Goal: Answer question/provide support

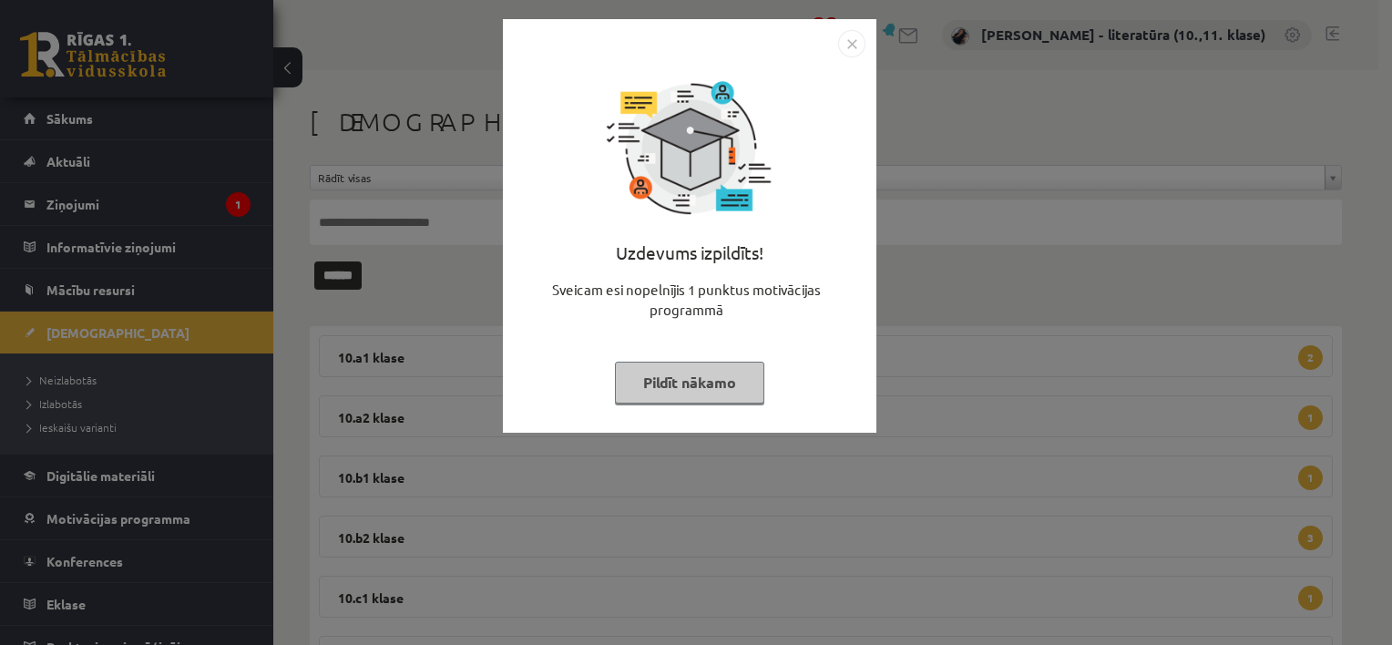
click at [860, 46] on img "Close" at bounding box center [851, 43] width 27 height 27
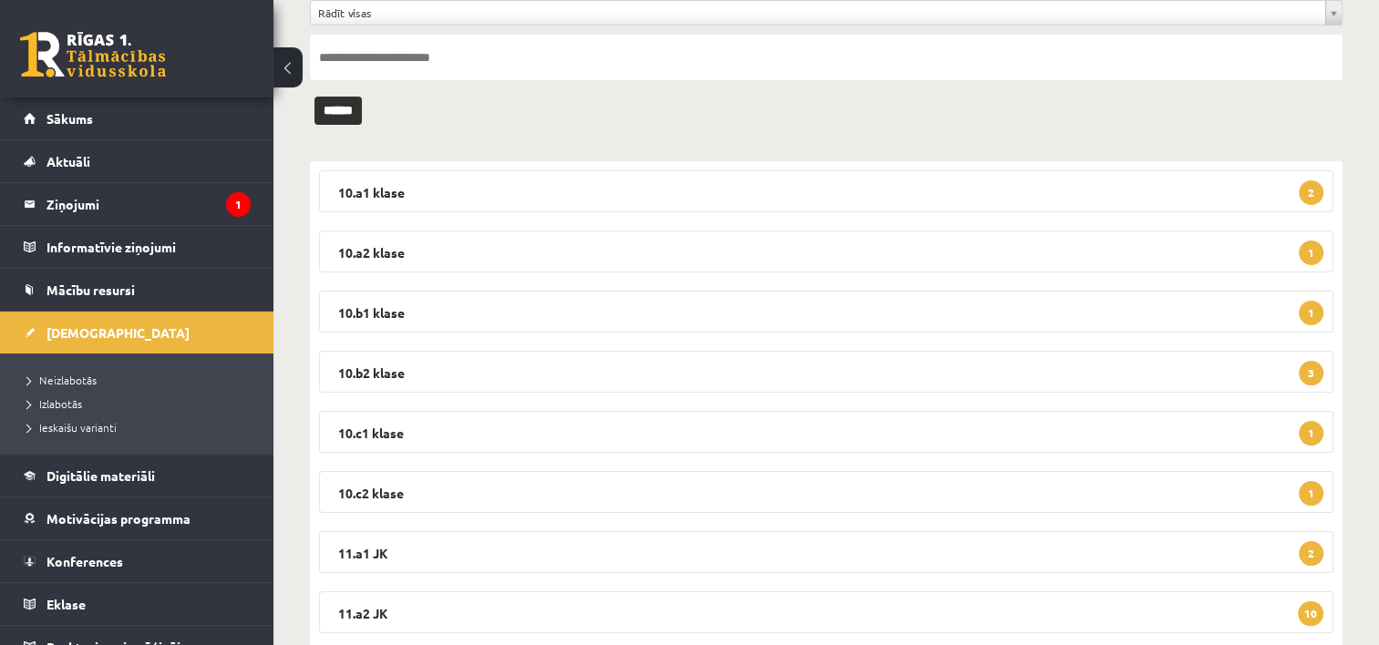
scroll to position [120, 0]
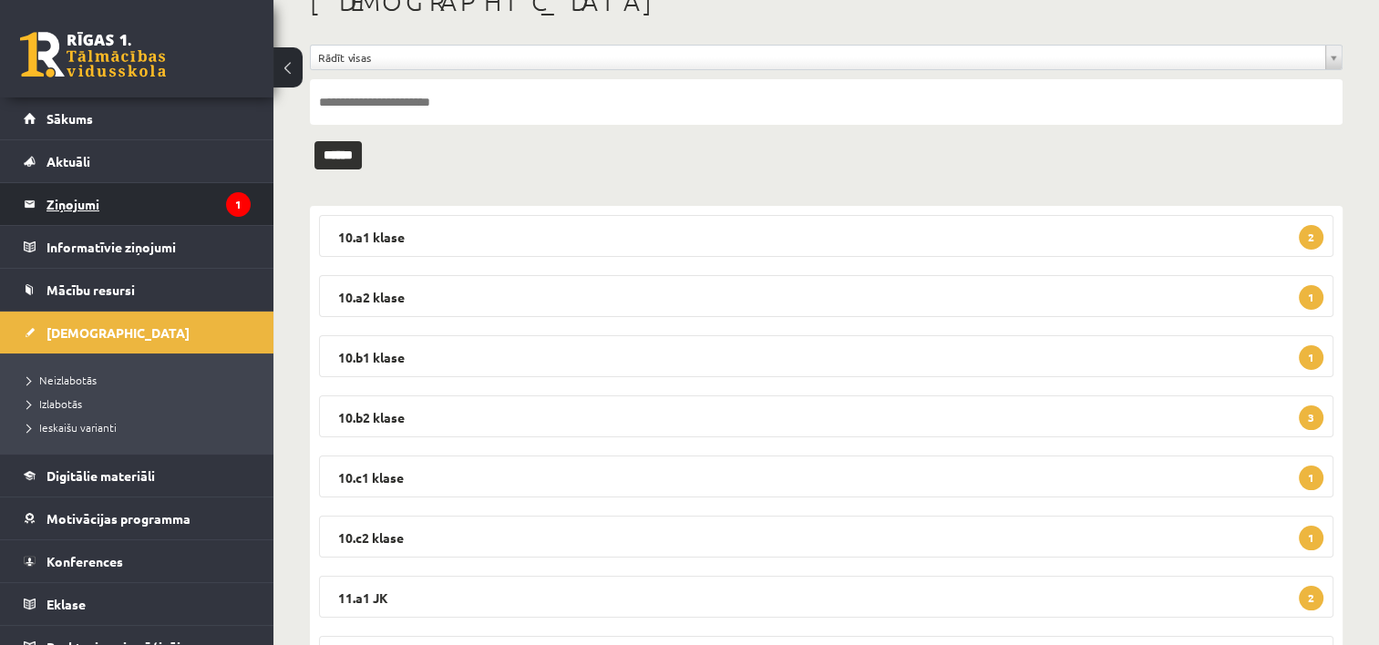
click at [96, 195] on legend "Ziņojumi 1" at bounding box center [148, 204] width 204 height 42
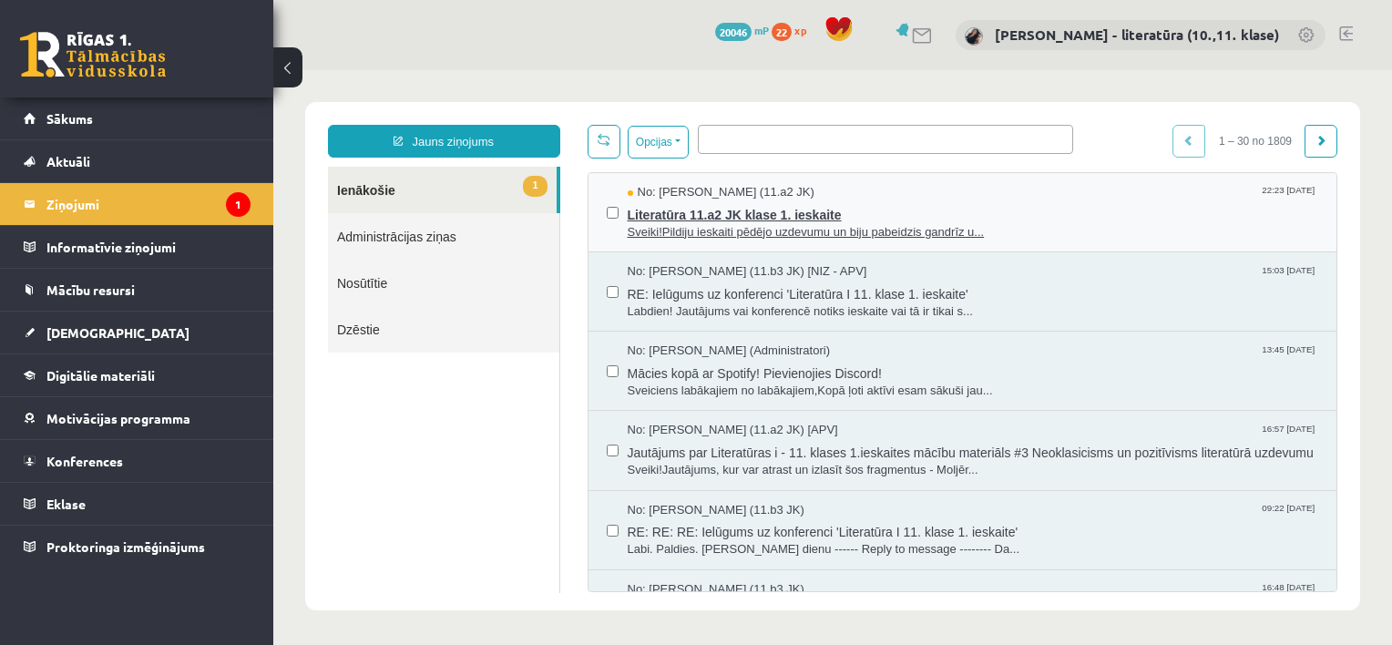
click at [709, 219] on span "Literatūra 11.a2 JK klase 1. ieskaite" at bounding box center [974, 212] width 692 height 23
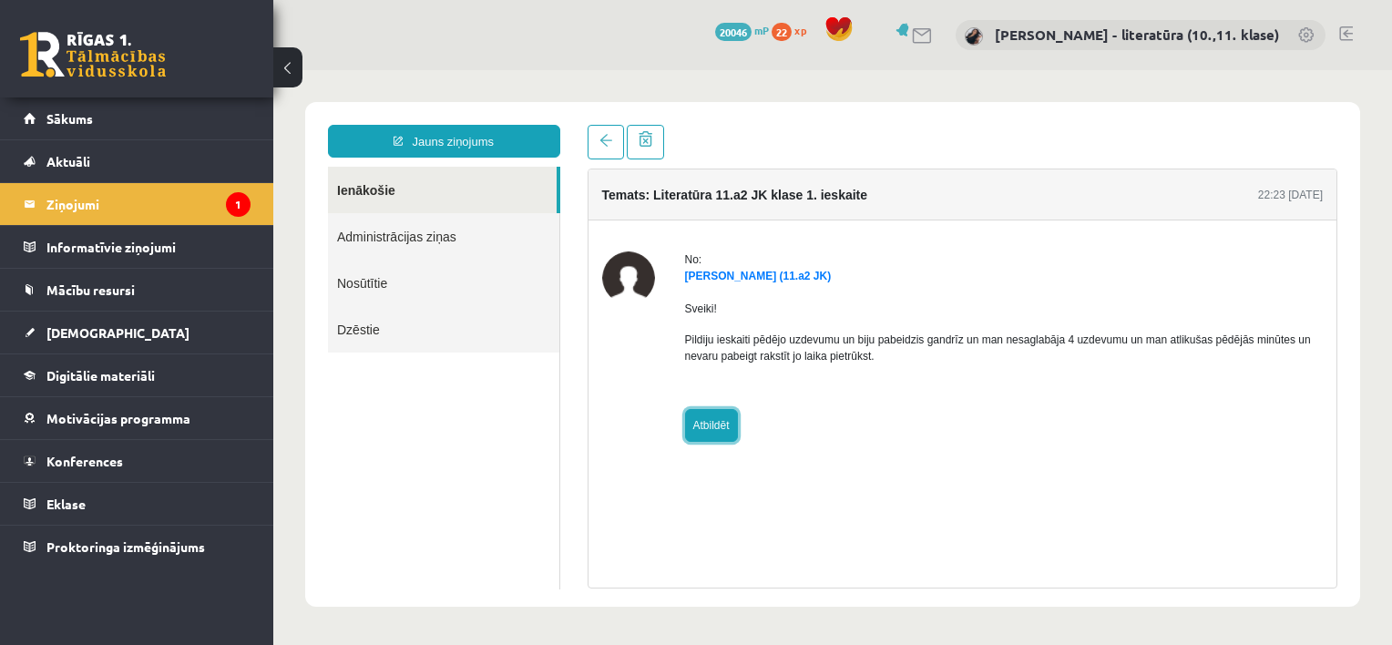
click at [720, 414] on link "Atbildēt" at bounding box center [711, 425] width 53 height 33
type input "**********"
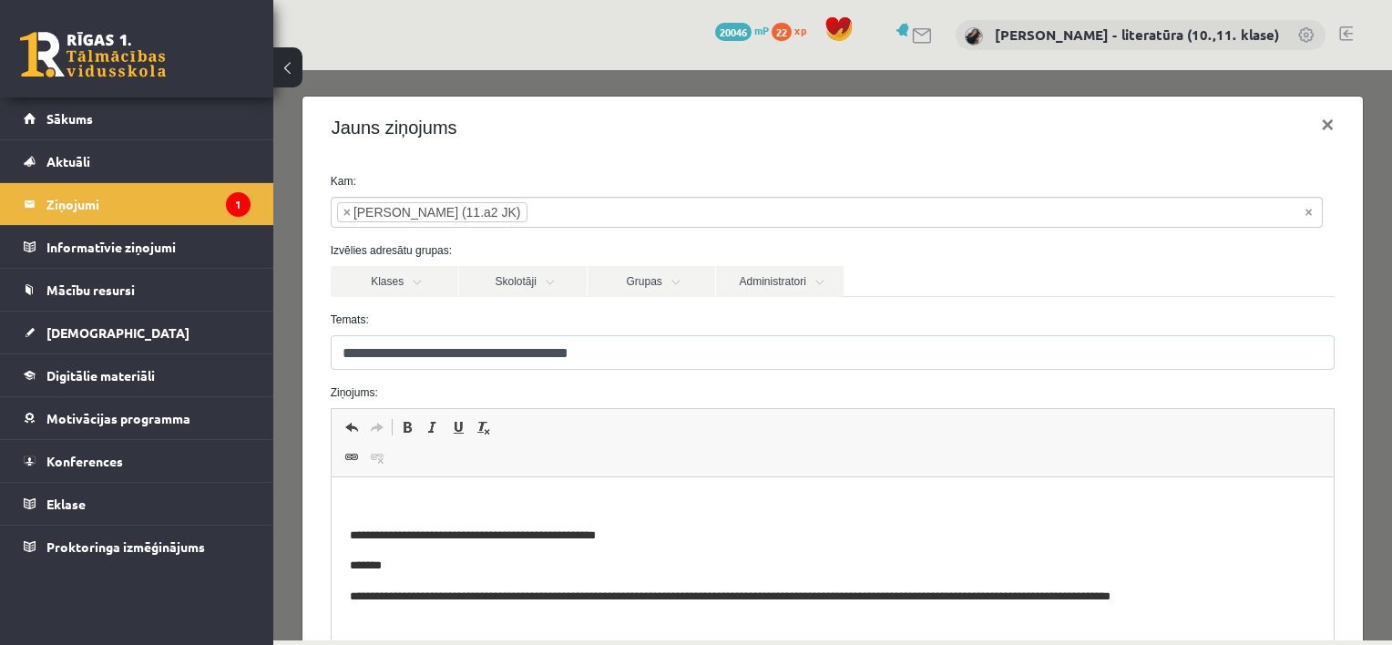
click at [389, 487] on html "**********" at bounding box center [832, 552] width 1003 height 148
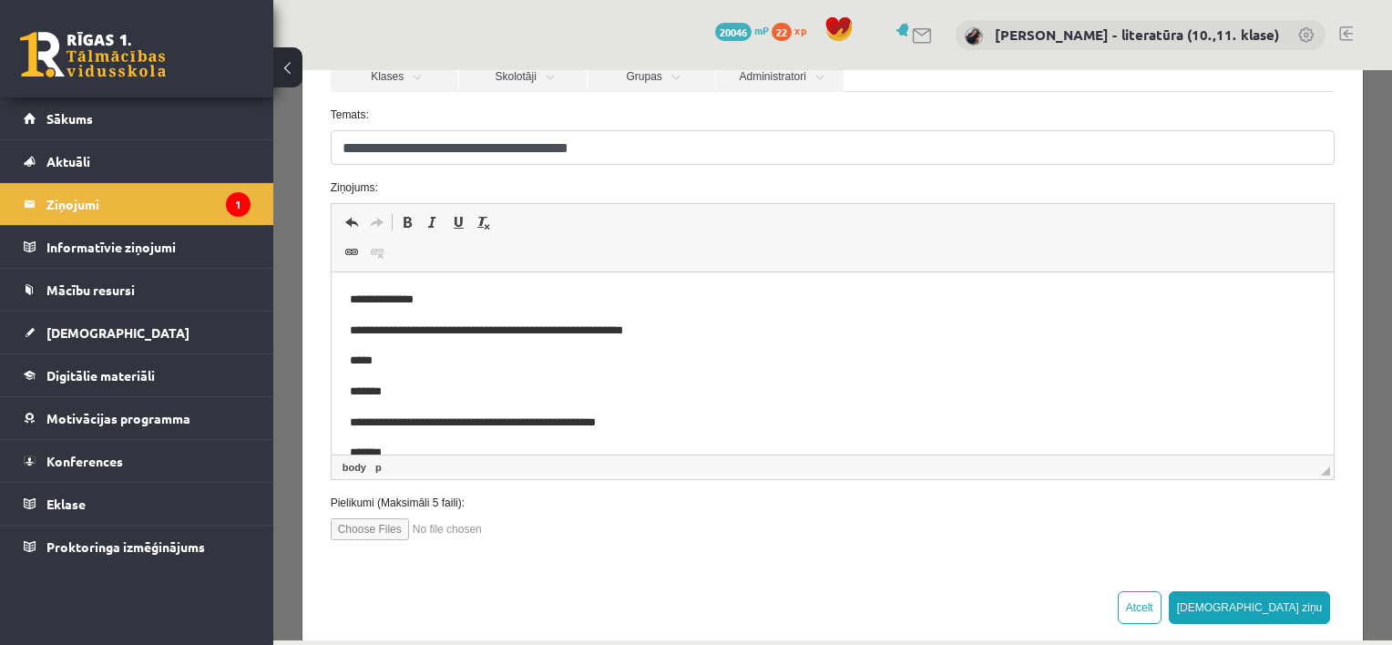
scroll to position [233, 0]
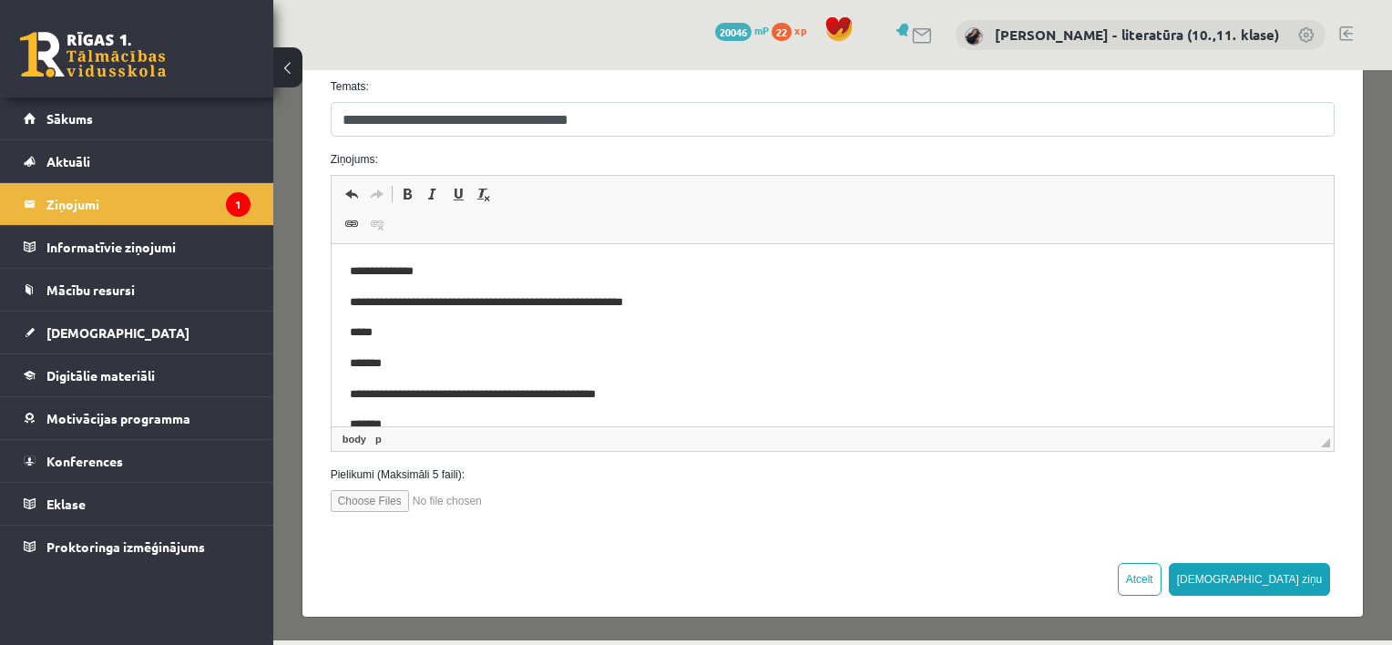
drag, startPoint x: 1375, startPoint y: 386, endPoint x: 1378, endPoint y: 357, distance: 29.3
click at [1378, 357] on div "**********" at bounding box center [832, 355] width 1119 height 570
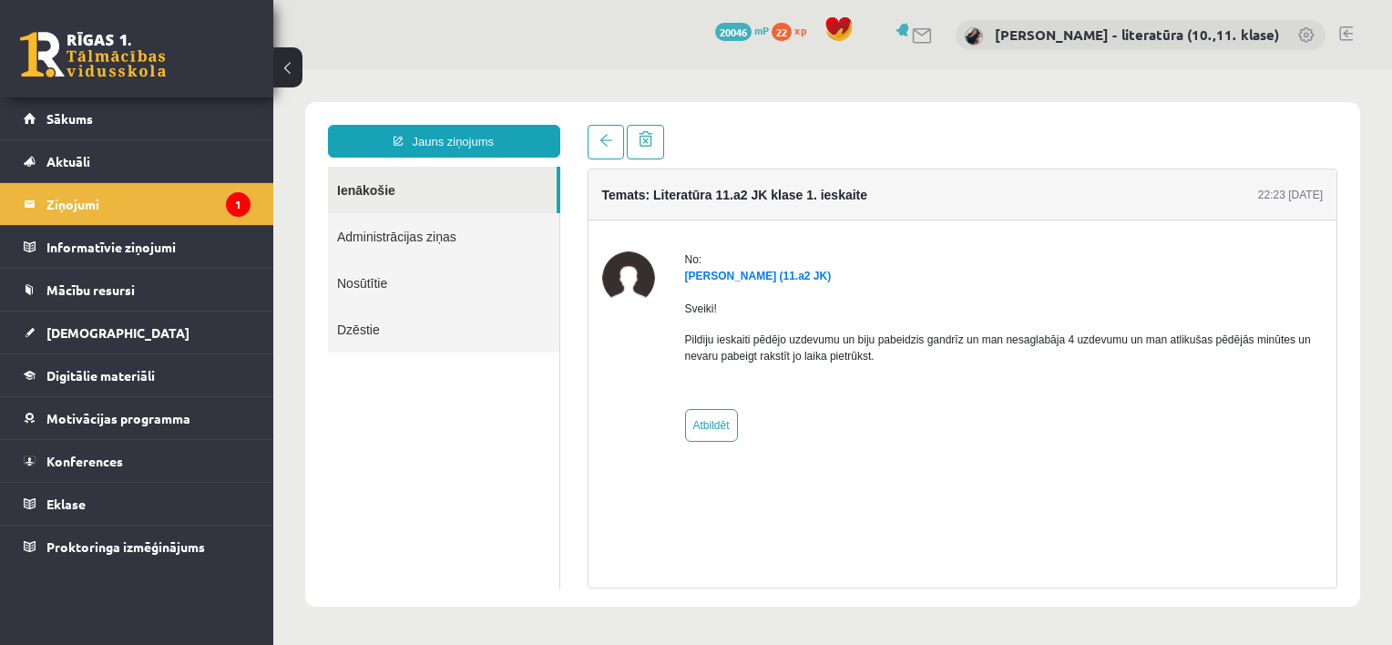
click at [385, 181] on link "Ienākošie" at bounding box center [442, 190] width 229 height 46
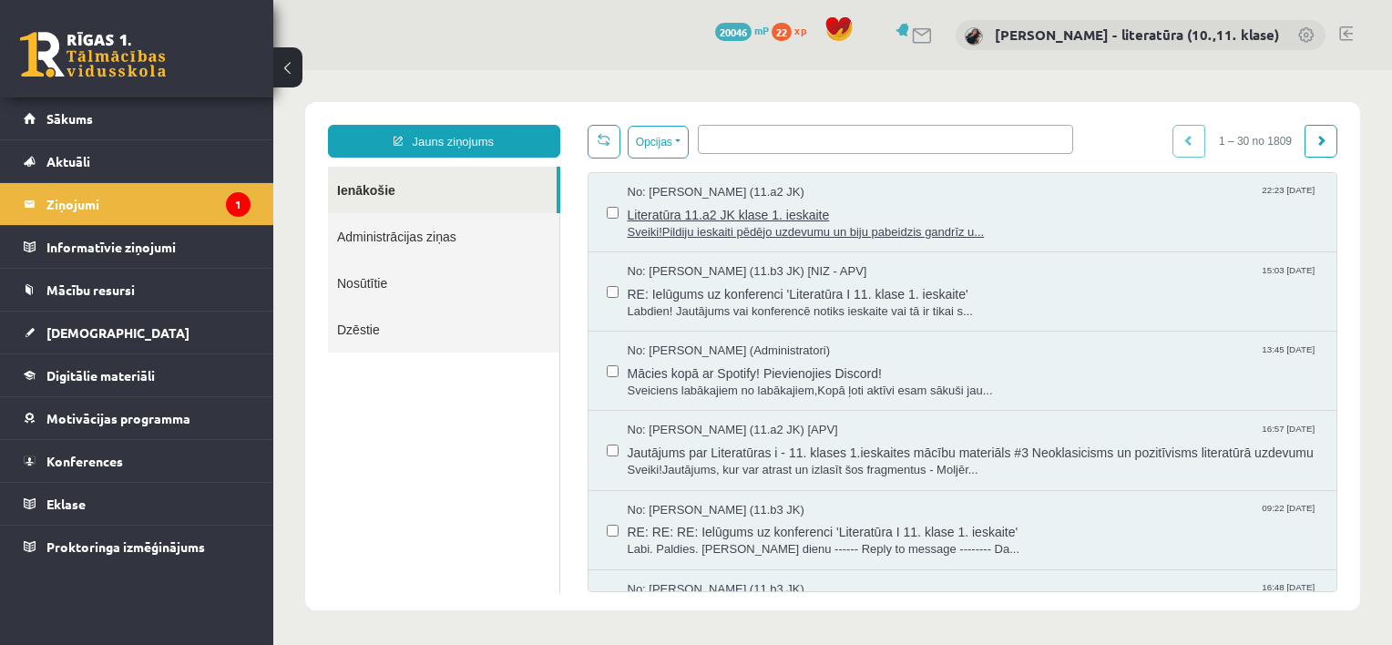
scroll to position [0, 0]
click at [437, 291] on link "Nosūtītie" at bounding box center [443, 283] width 231 height 46
click at [357, 281] on link "Nosūtītie" at bounding box center [443, 283] width 231 height 46
click at [350, 276] on link "Nosūtītie" at bounding box center [443, 283] width 231 height 46
click at [682, 228] on span "Sveiki!Pildiju ieskaiti pēdējo uzdevumu un biju pabeidzis gandrīz u..." at bounding box center [974, 232] width 692 height 17
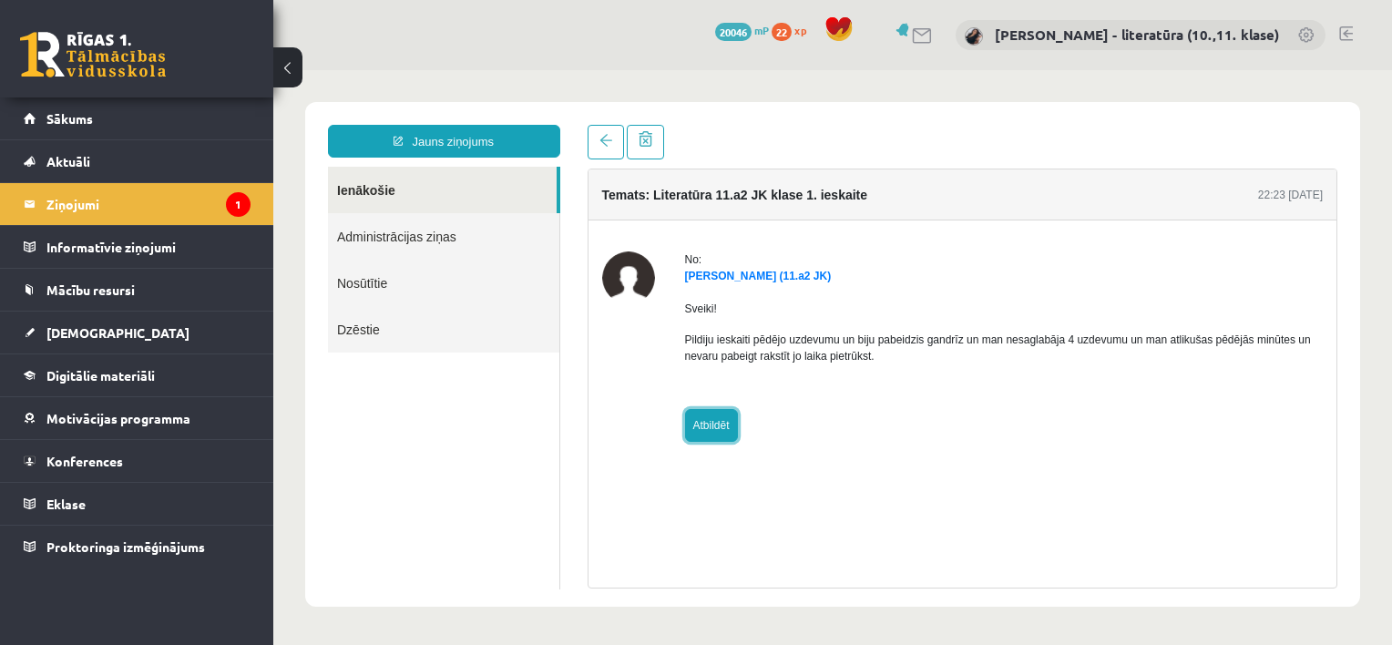
click at [704, 411] on link "Atbildēt" at bounding box center [711, 425] width 53 height 33
type input "**********"
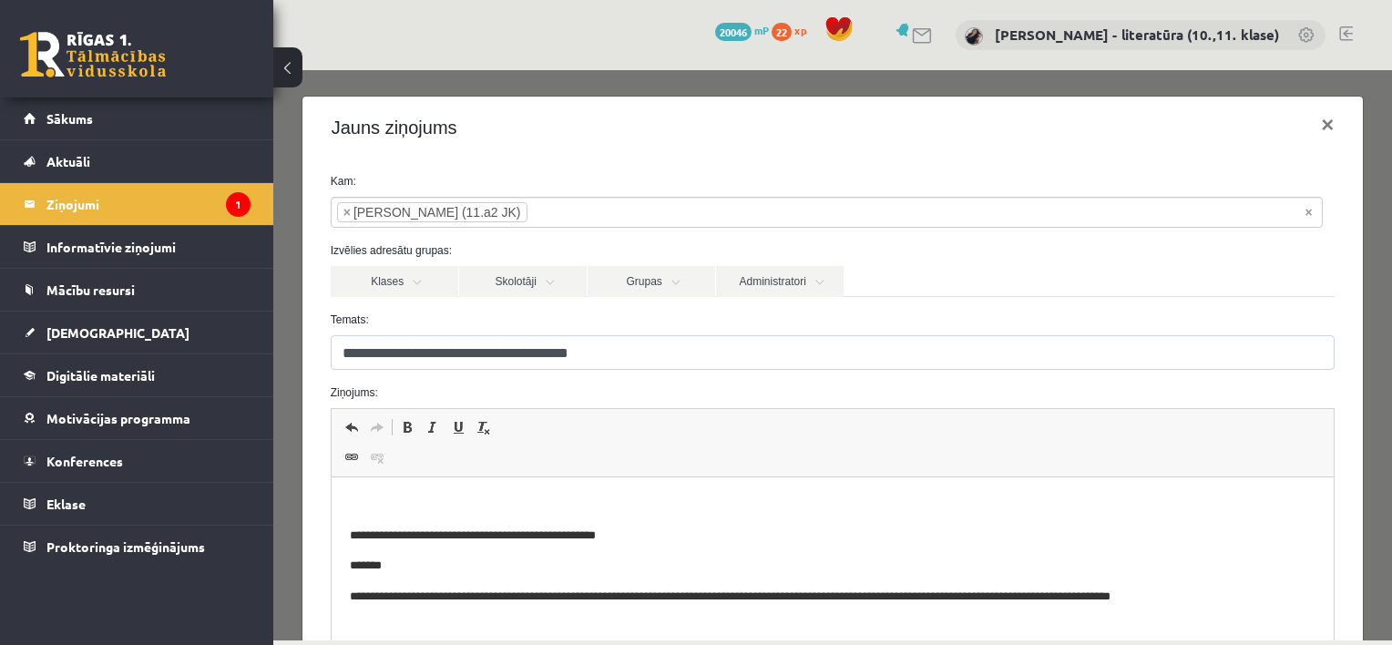
click at [374, 501] on p "Bagātinātā teksta redaktors, wiswyg-editor-47433899454340-1758396451-67" at bounding box center [832, 505] width 967 height 19
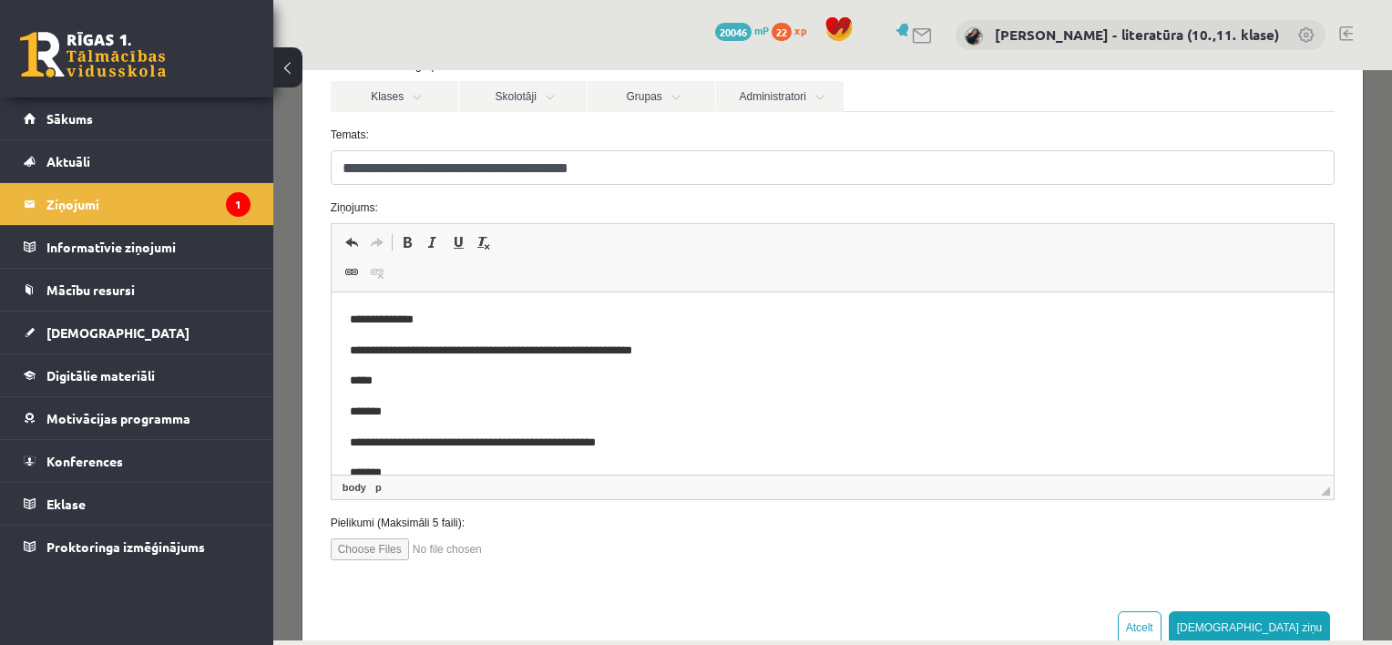
scroll to position [233, 0]
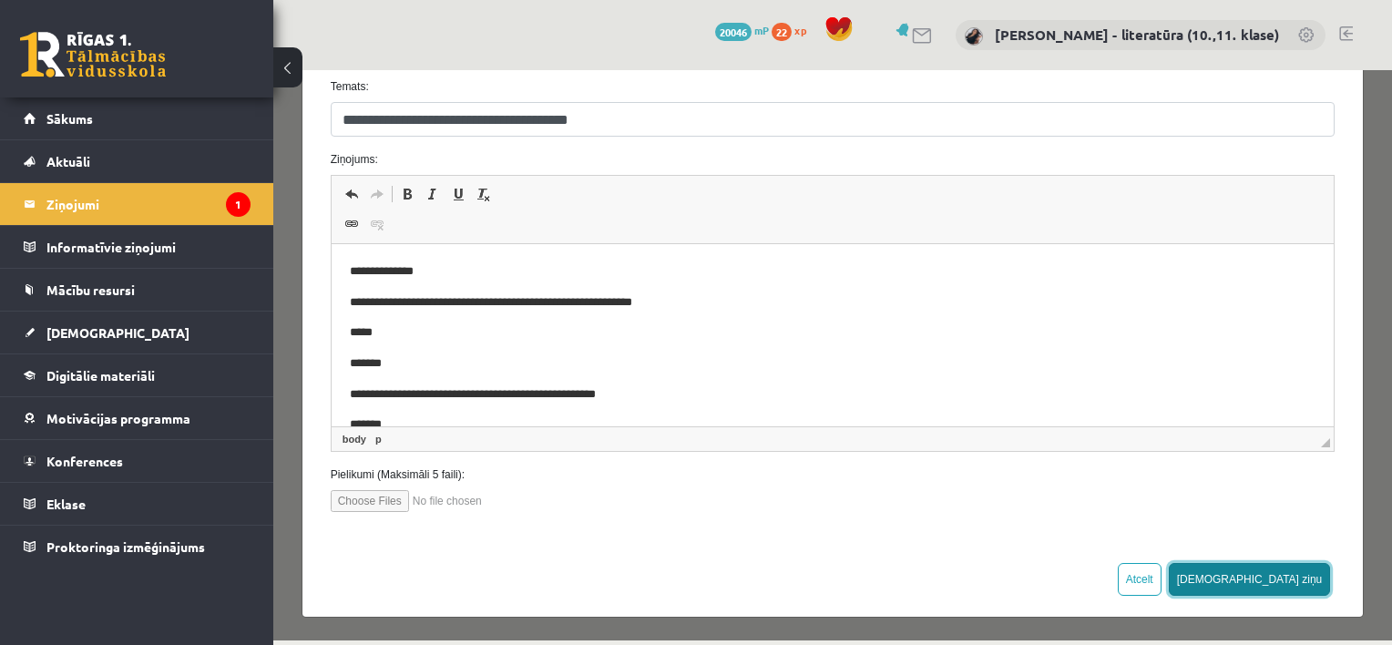
click at [1287, 568] on button "[DEMOGRAPHIC_DATA] ziņu" at bounding box center [1250, 579] width 162 height 33
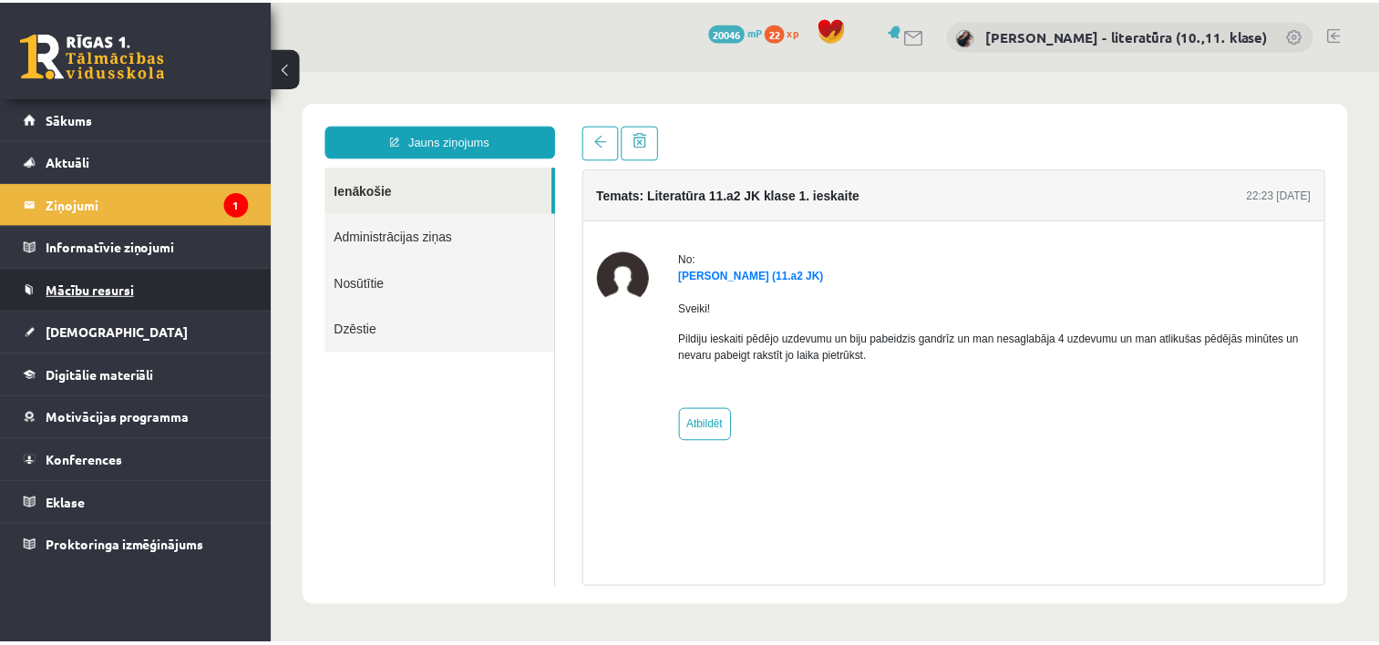
scroll to position [0, 0]
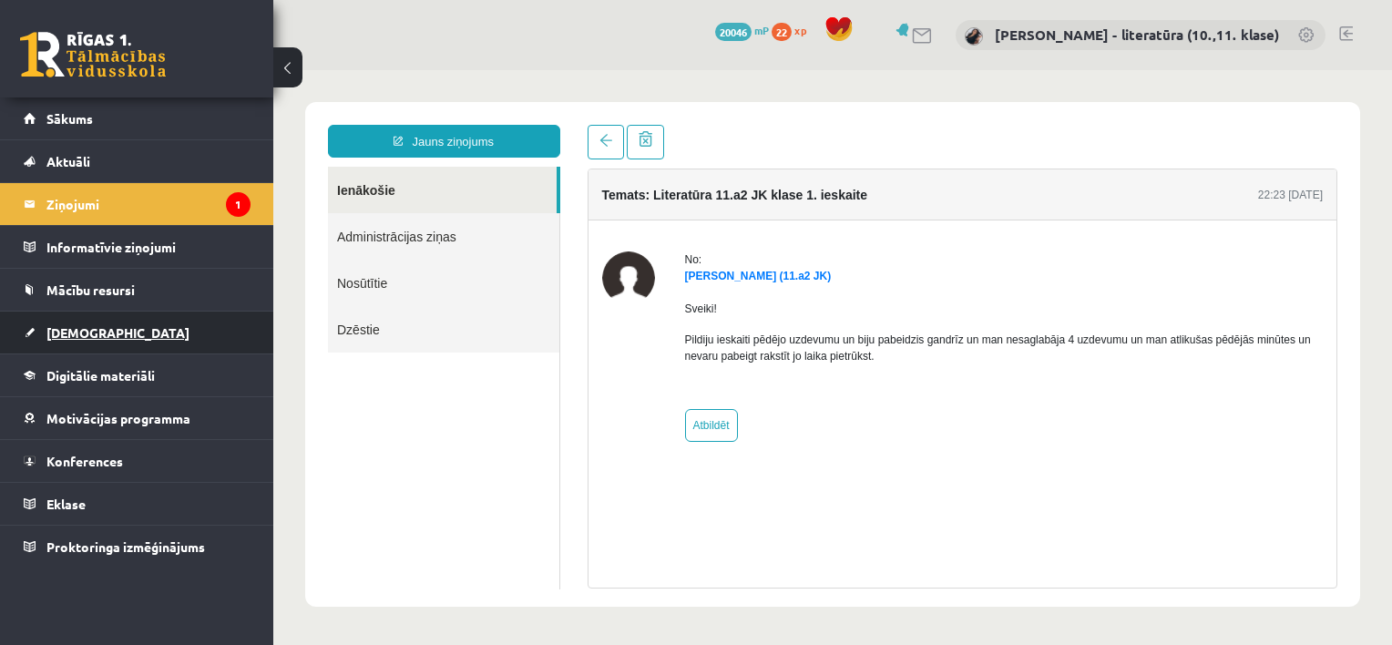
click at [93, 329] on span "[DEMOGRAPHIC_DATA]" at bounding box center [117, 332] width 143 height 16
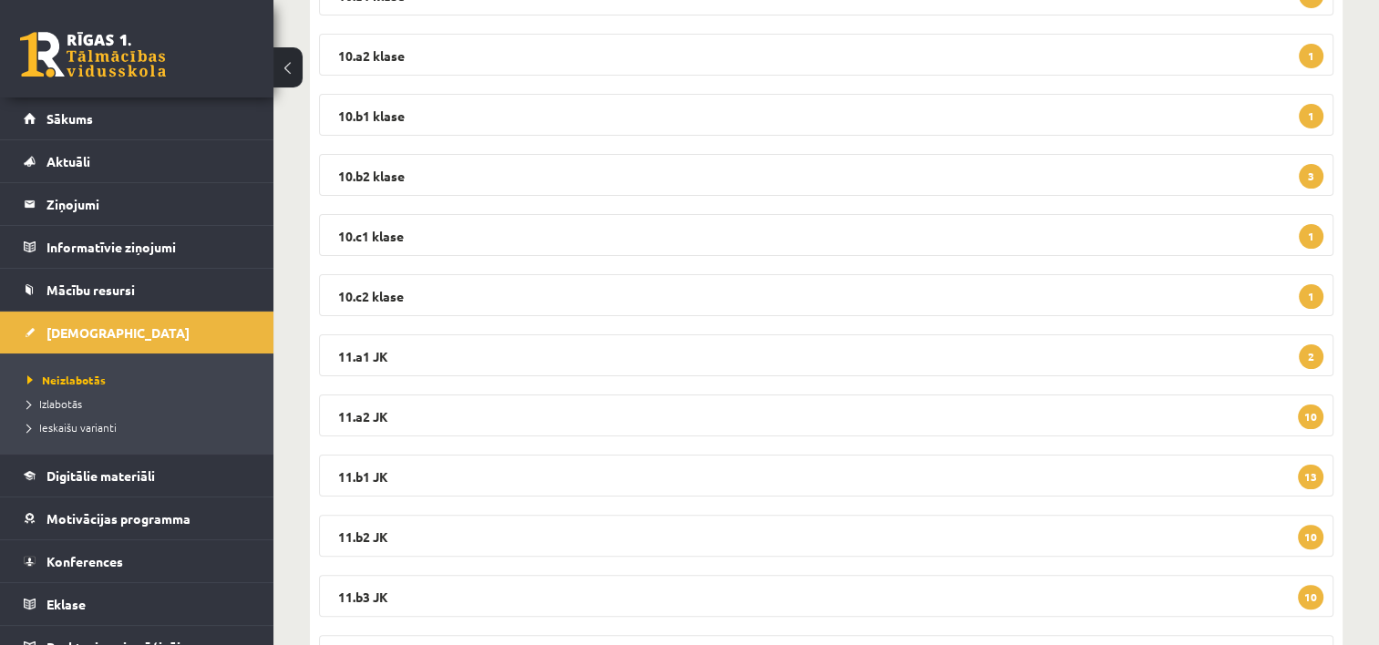
scroll to position [419, 0]
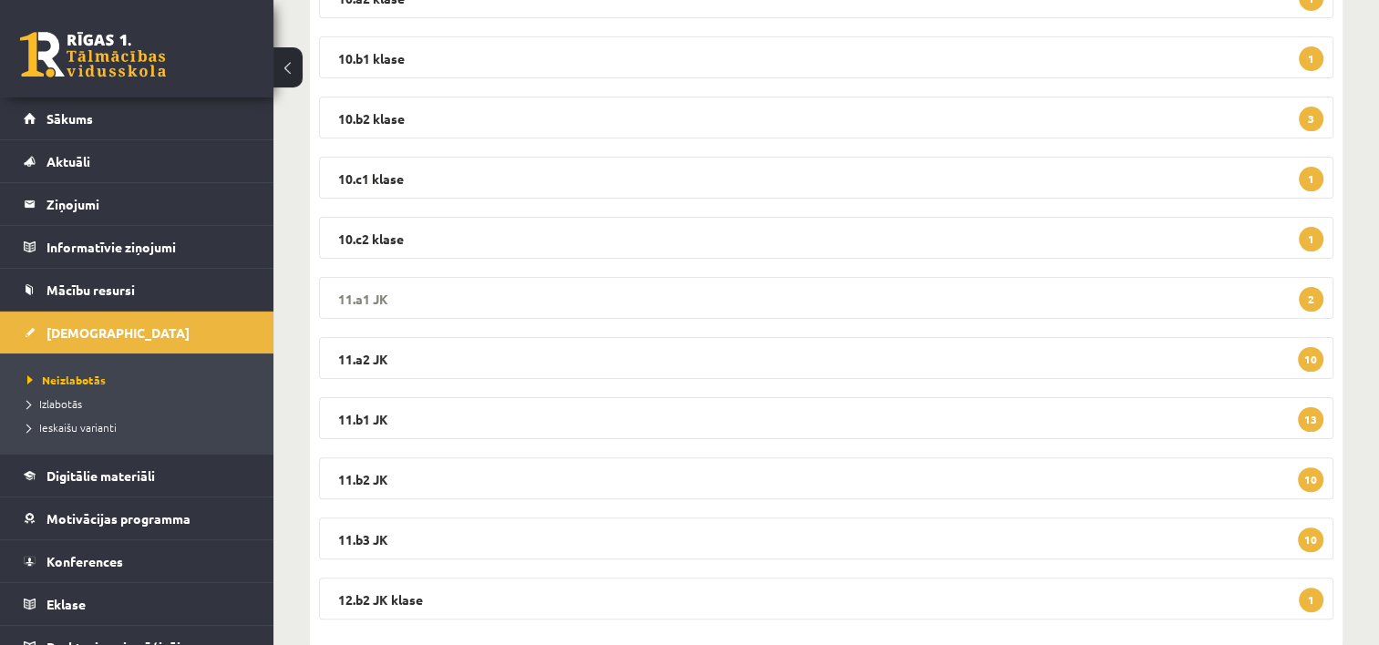
click at [403, 294] on legend "11.a1 JK 2" at bounding box center [826, 298] width 1014 height 42
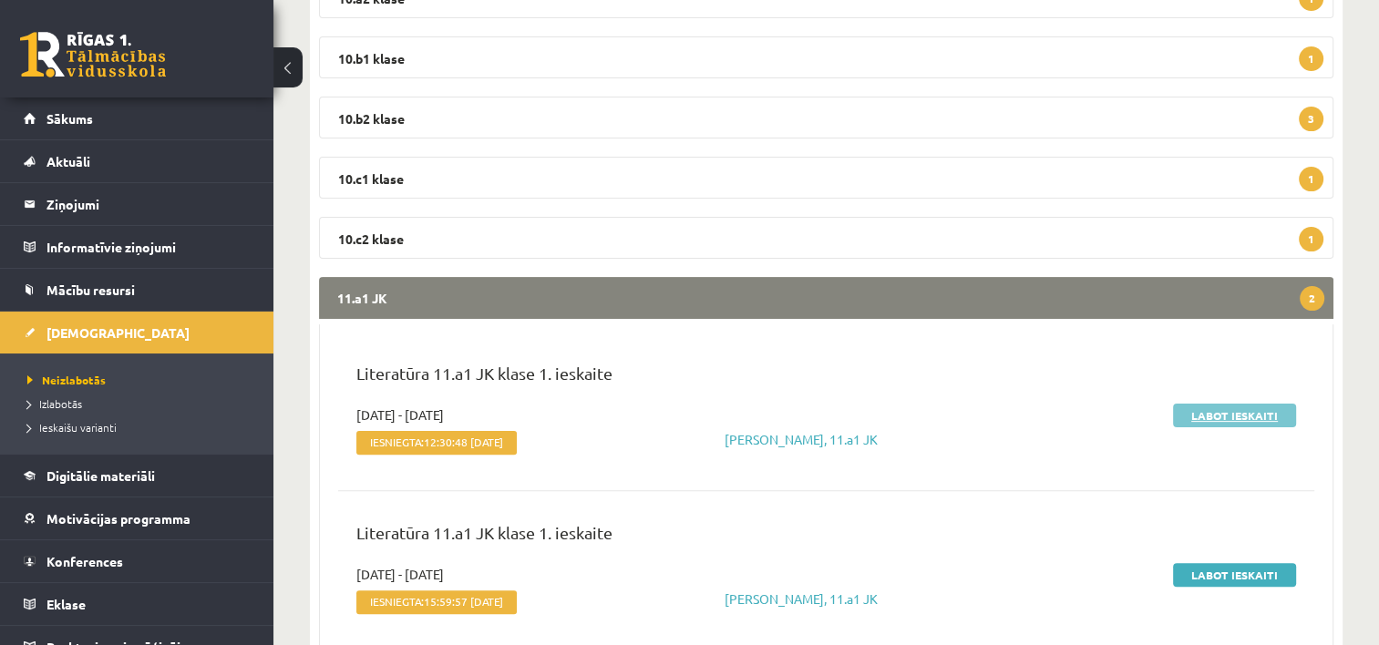
click at [1200, 412] on link "Labot ieskaiti" at bounding box center [1234, 416] width 123 height 24
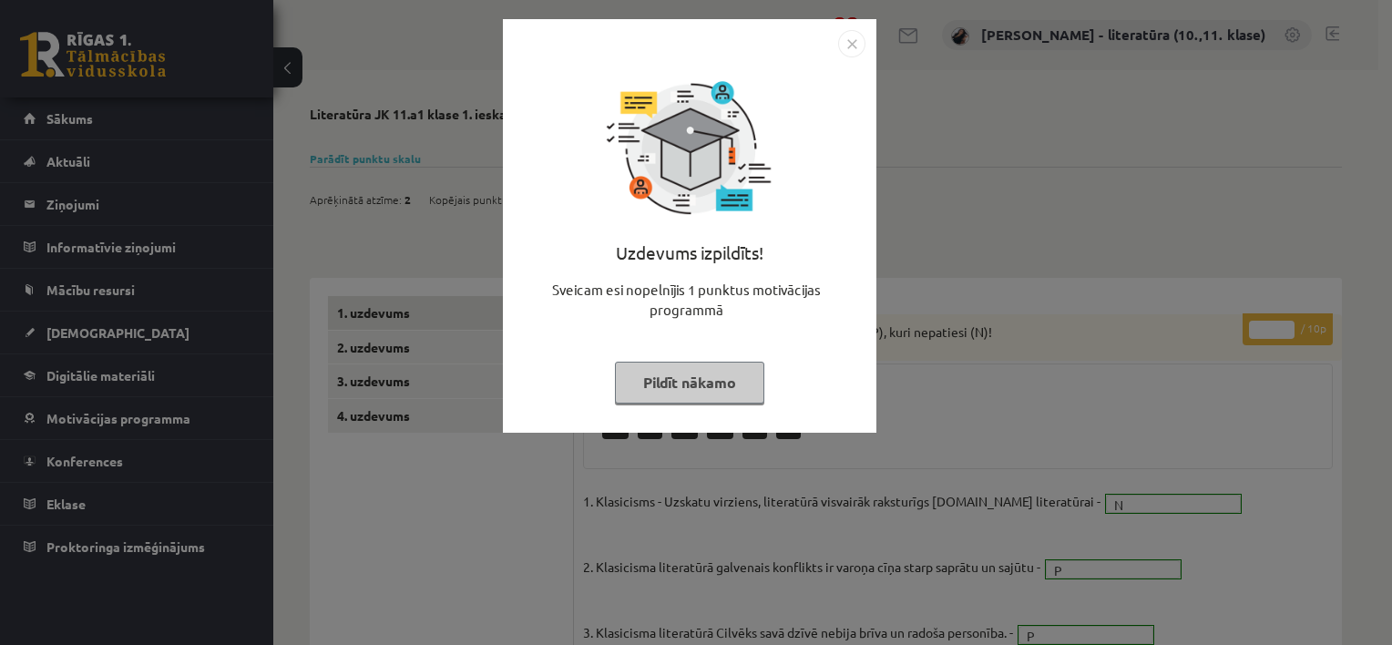
click at [735, 375] on button "Pildīt nākamo" at bounding box center [689, 383] width 149 height 42
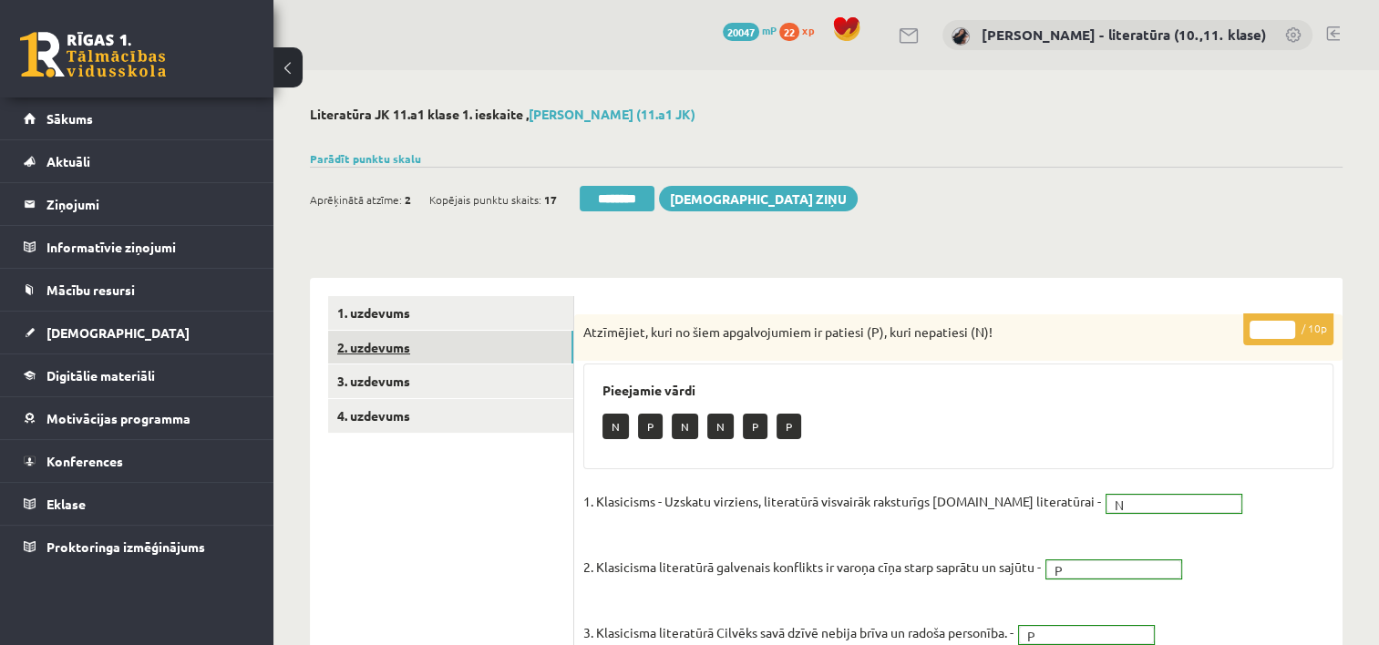
click at [427, 353] on link "2. uzdevums" at bounding box center [450, 348] width 245 height 34
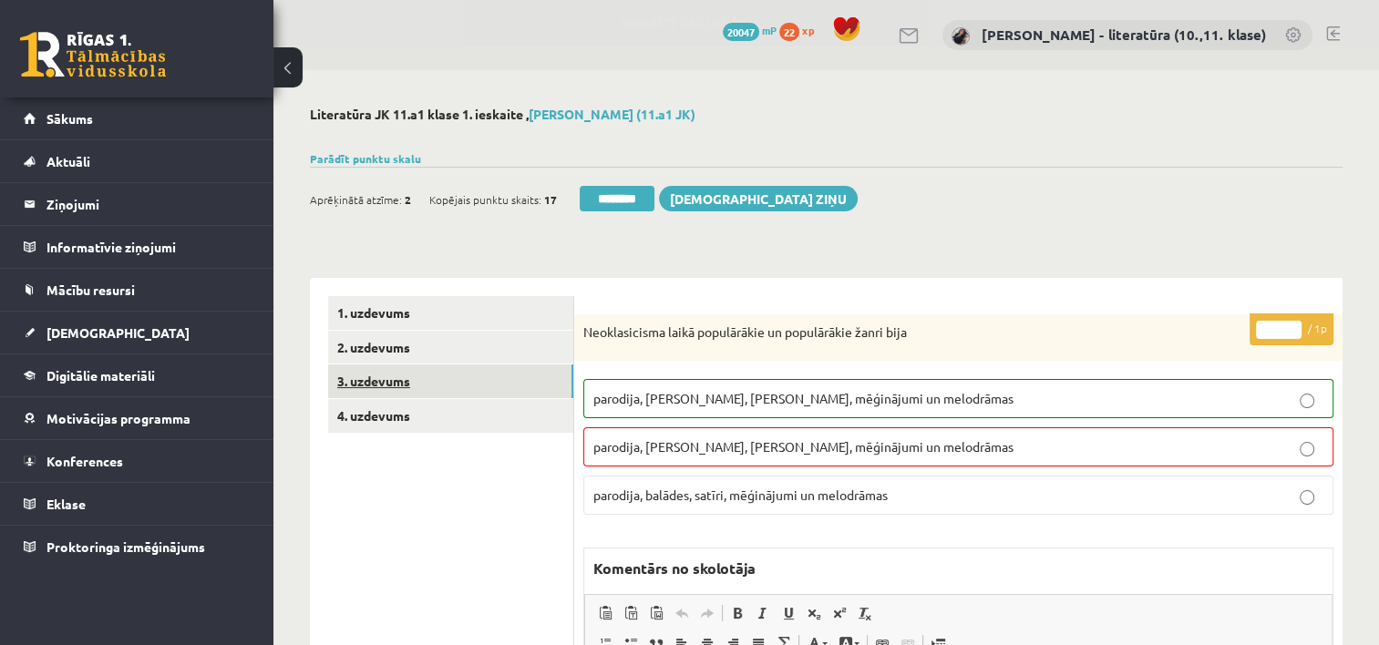
click at [451, 377] on link "3. uzdevums" at bounding box center [450, 382] width 245 height 34
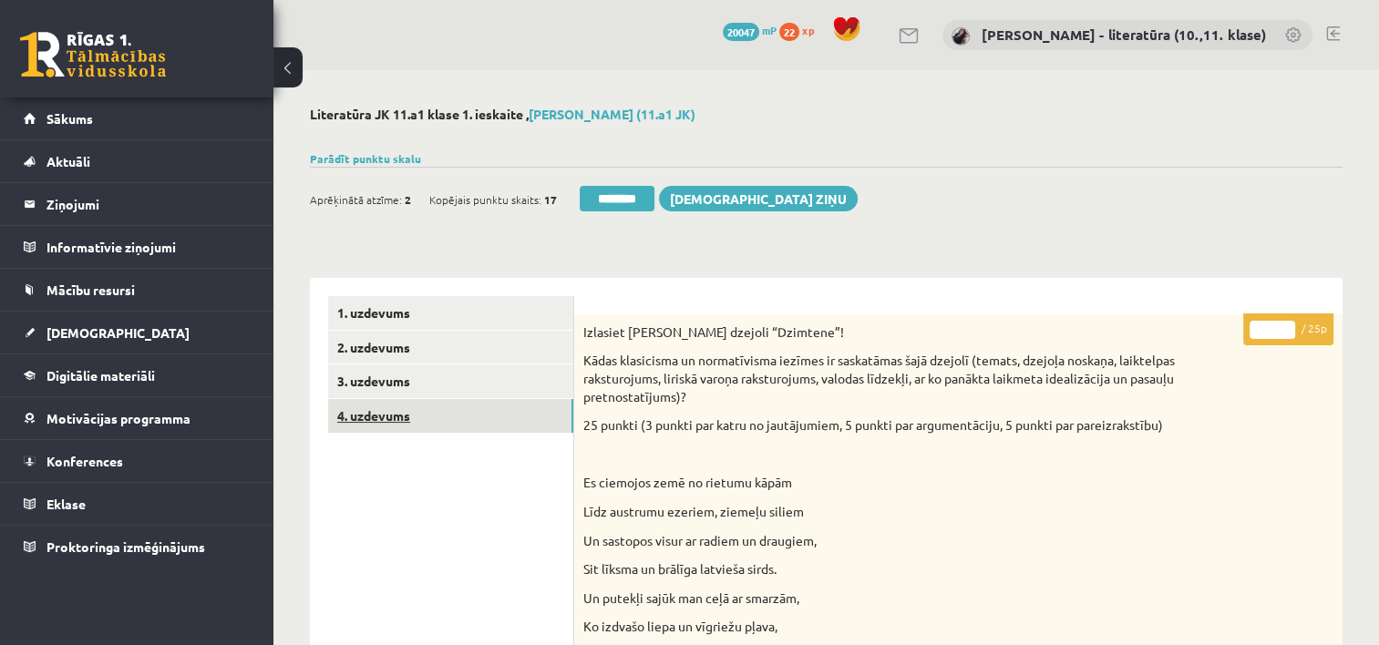
click at [498, 428] on link "4. uzdevums" at bounding box center [450, 416] width 245 height 34
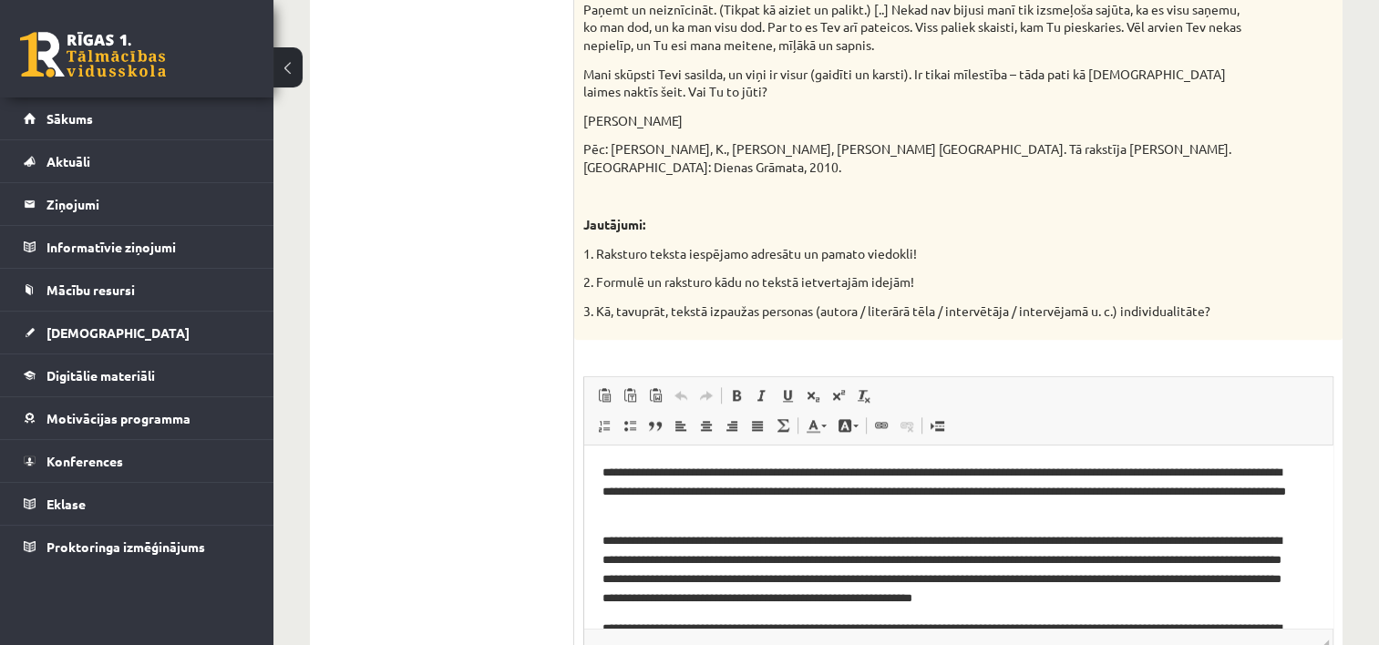
scroll to position [1932, 0]
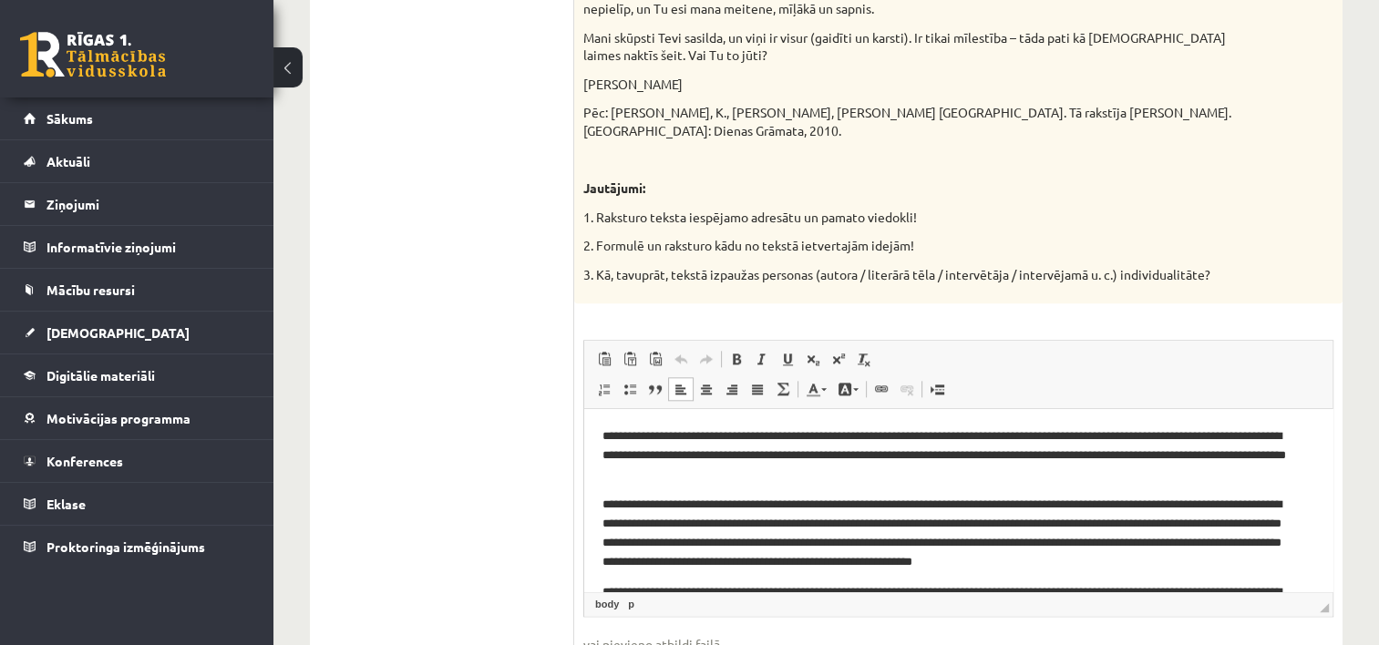
drag, startPoint x: 1320, startPoint y: 579, endPoint x: 1040, endPoint y: 591, distance: 280.0
click at [1040, 591] on p "**********" at bounding box center [951, 611] width 698 height 57
drag, startPoint x: 1391, startPoint y: 444, endPoint x: 1371, endPoint y: 205, distance: 239.6
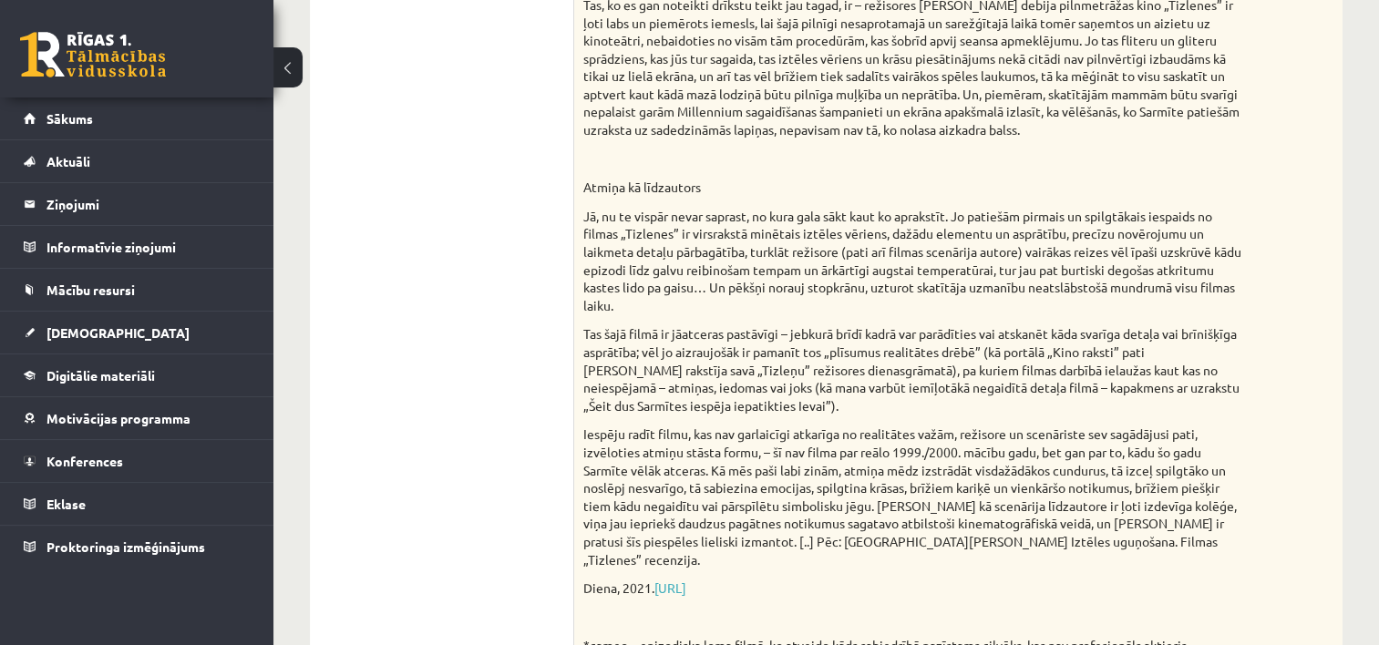
scroll to position [0, 0]
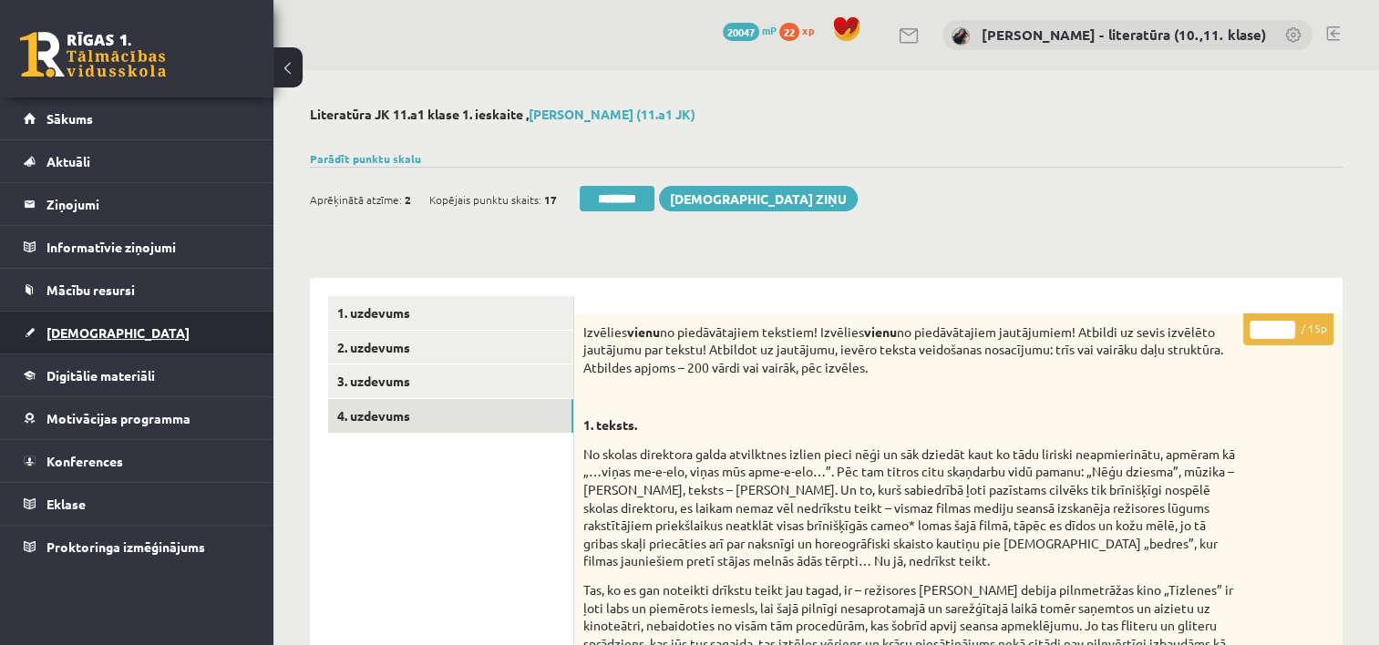
click at [94, 346] on link "[DEMOGRAPHIC_DATA]" at bounding box center [137, 333] width 227 height 42
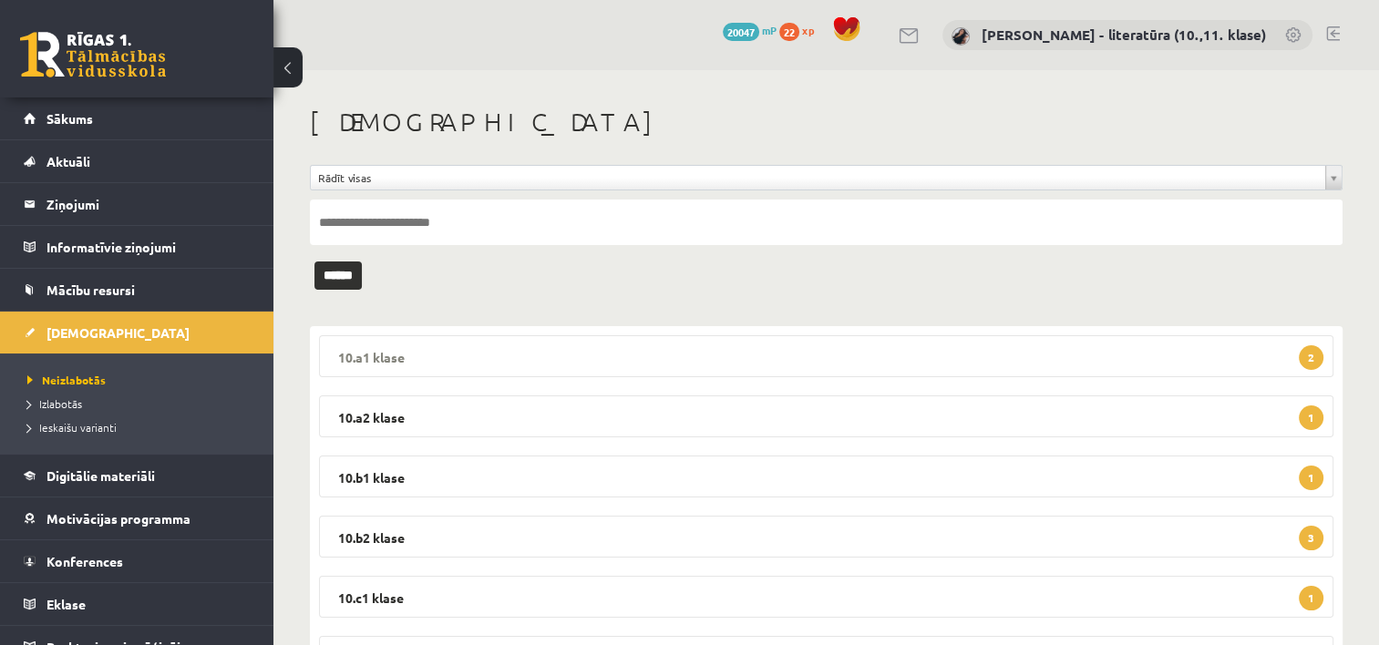
click at [558, 350] on legend "10.a1 klase 2" at bounding box center [826, 356] width 1014 height 42
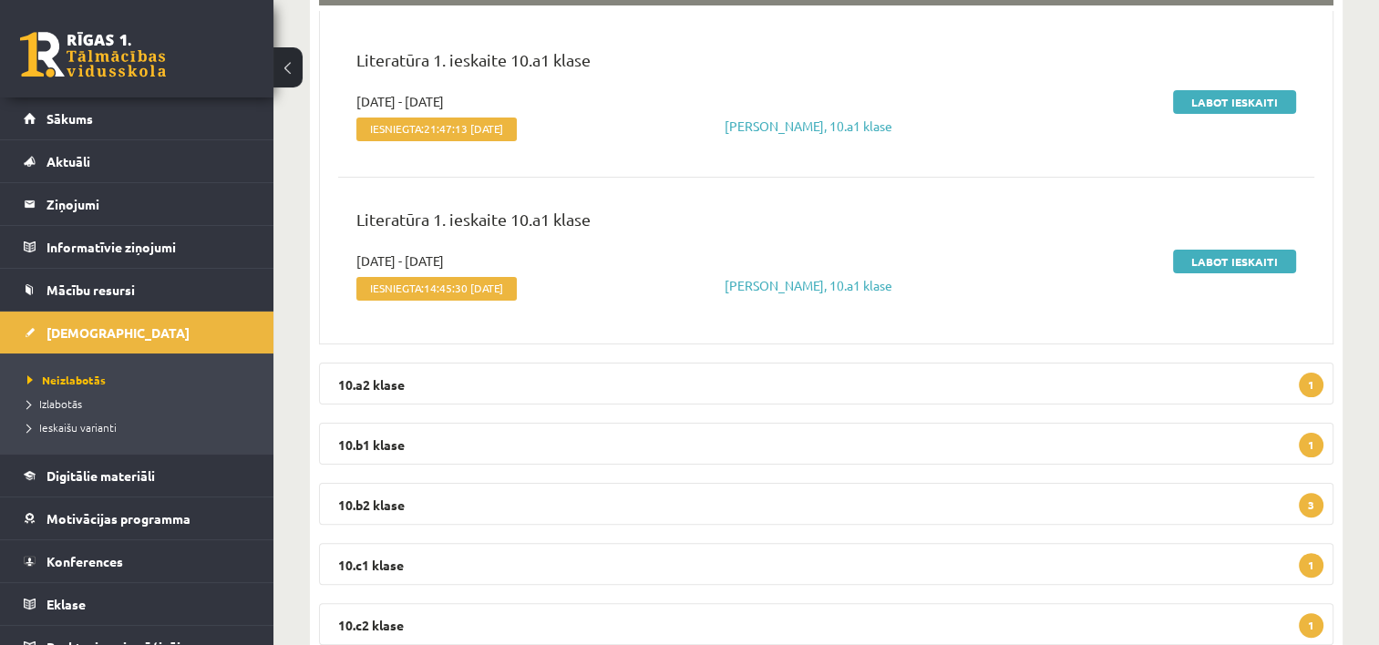
scroll to position [379, 0]
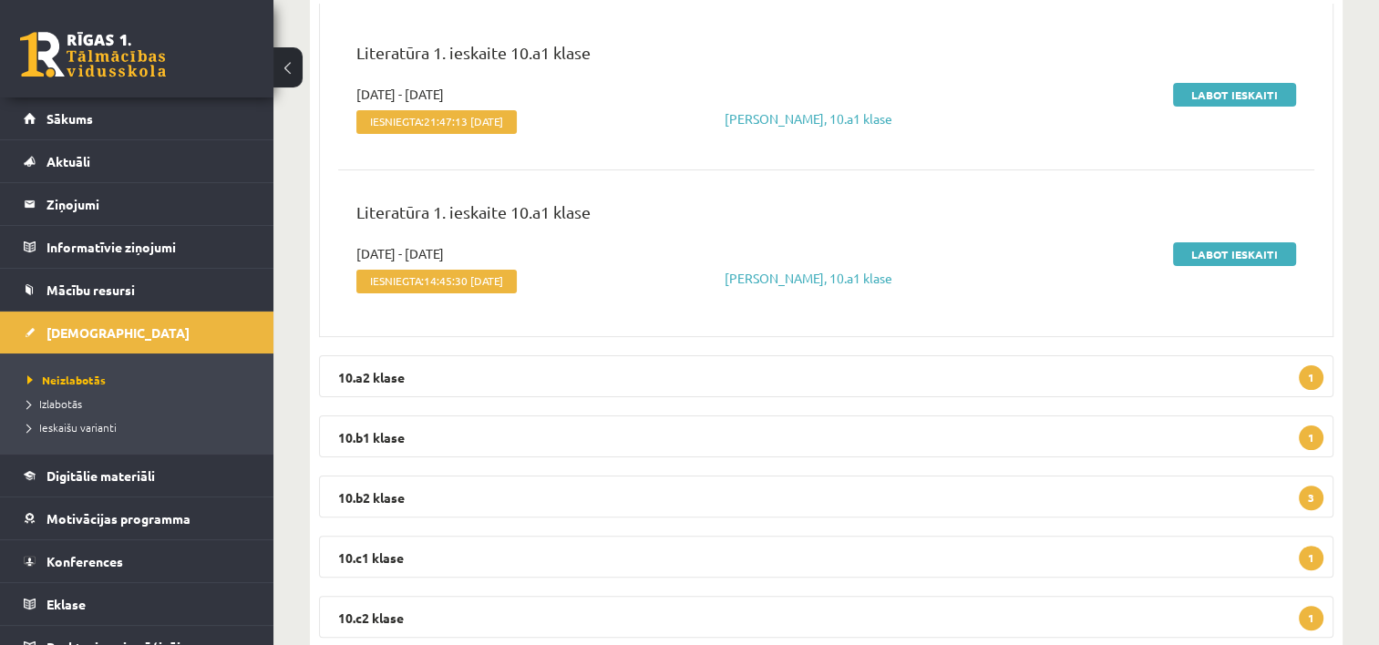
click at [1197, 77] on div "Literatūra 1. ieskaite 10.a1 klase" at bounding box center [826, 62] width 967 height 45
click at [1203, 83] on link "Labot ieskaiti" at bounding box center [1234, 95] width 123 height 24
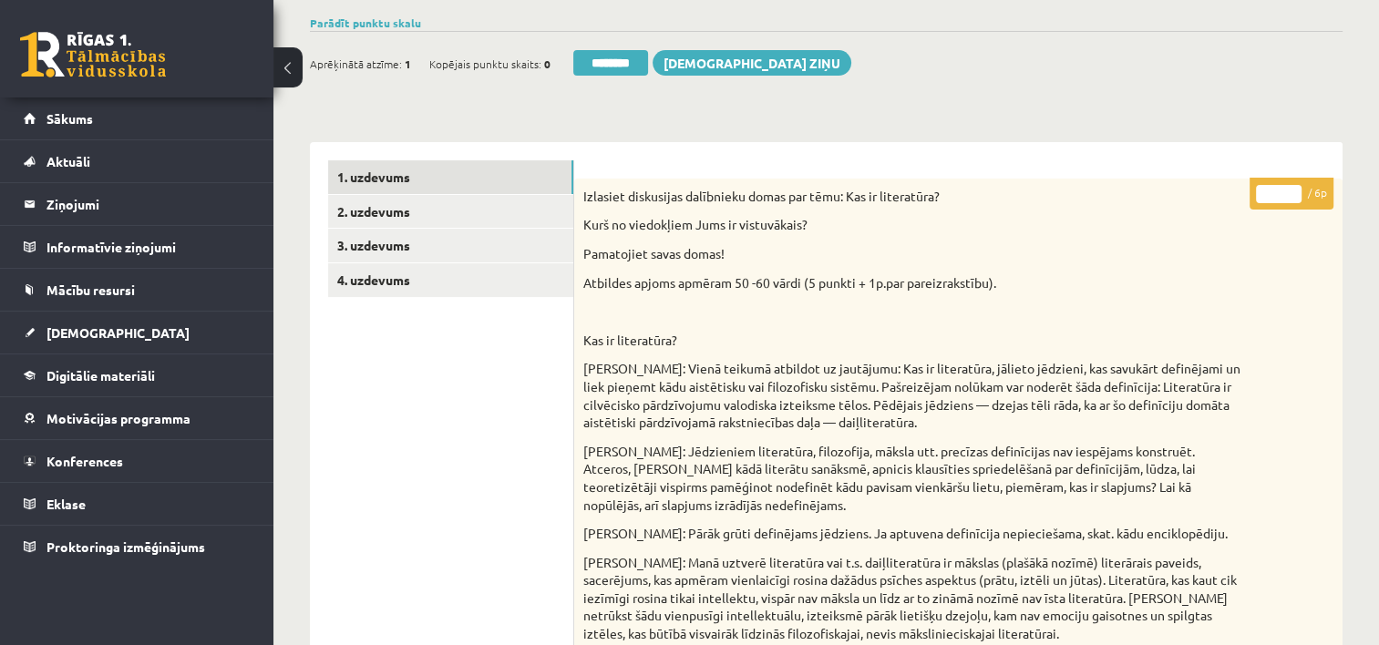
scroll to position [152, 0]
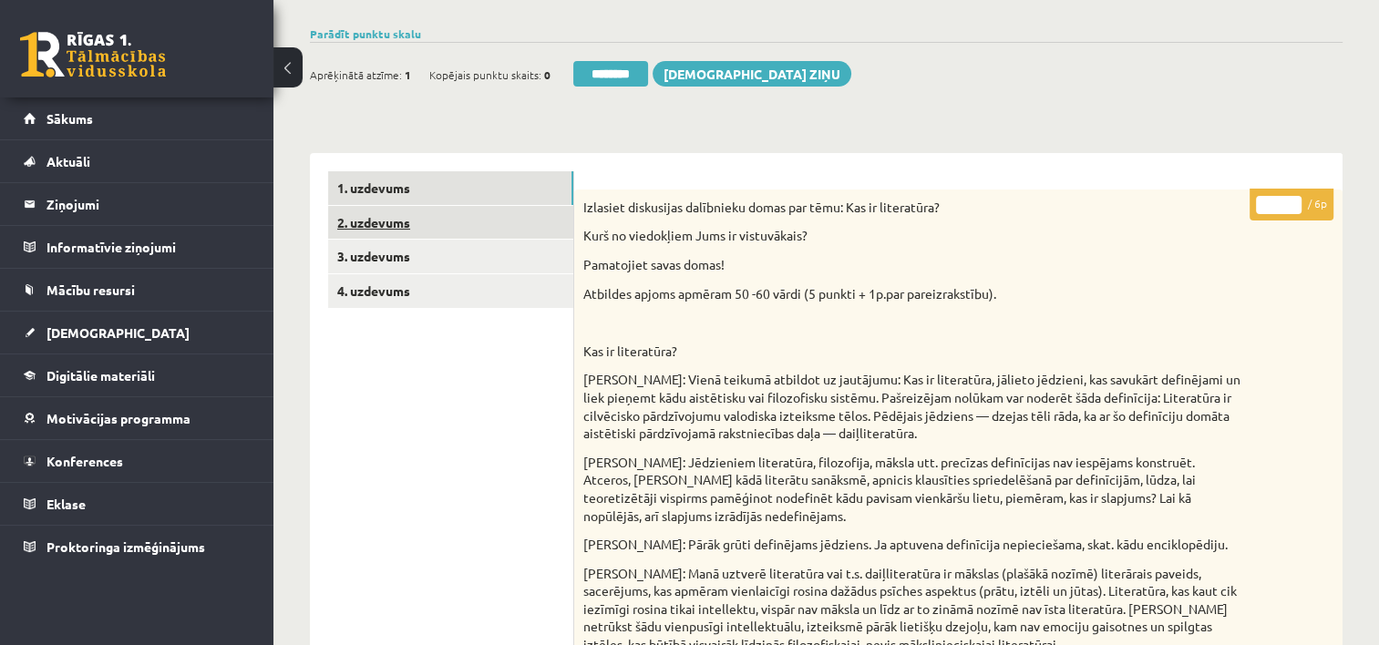
click at [499, 237] on link "2. uzdevums" at bounding box center [450, 223] width 245 height 34
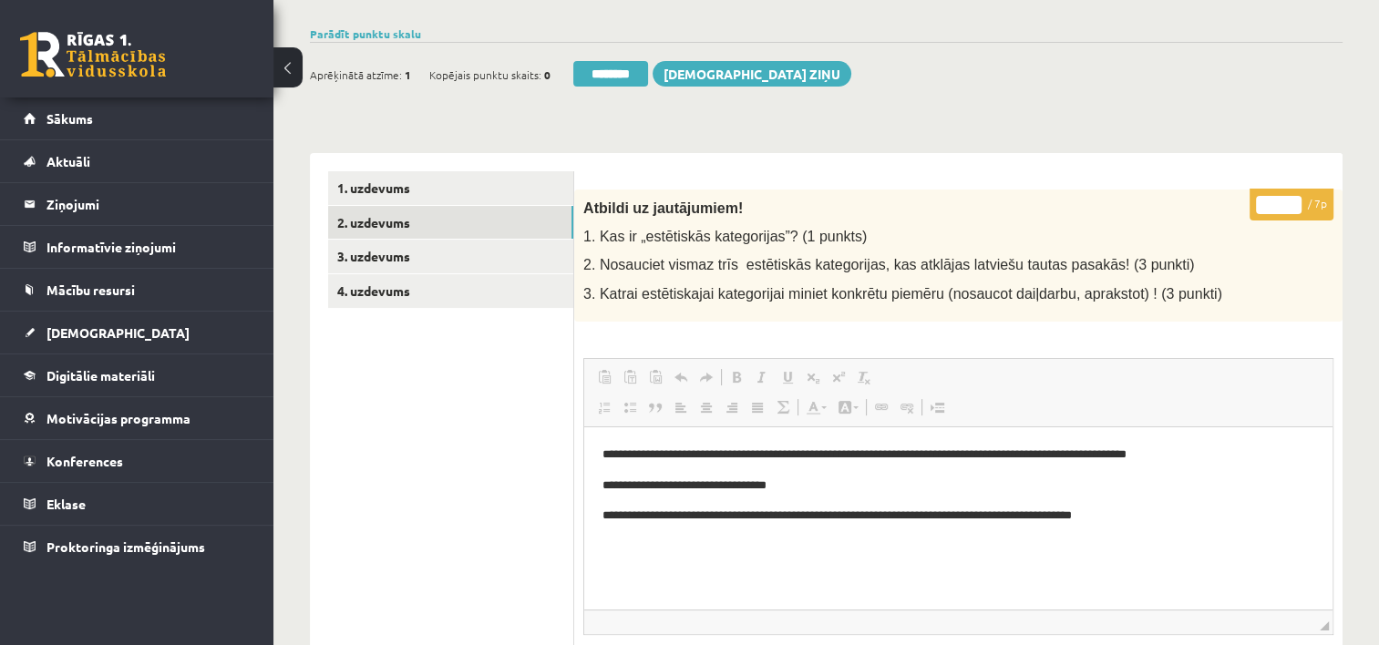
scroll to position [0, 0]
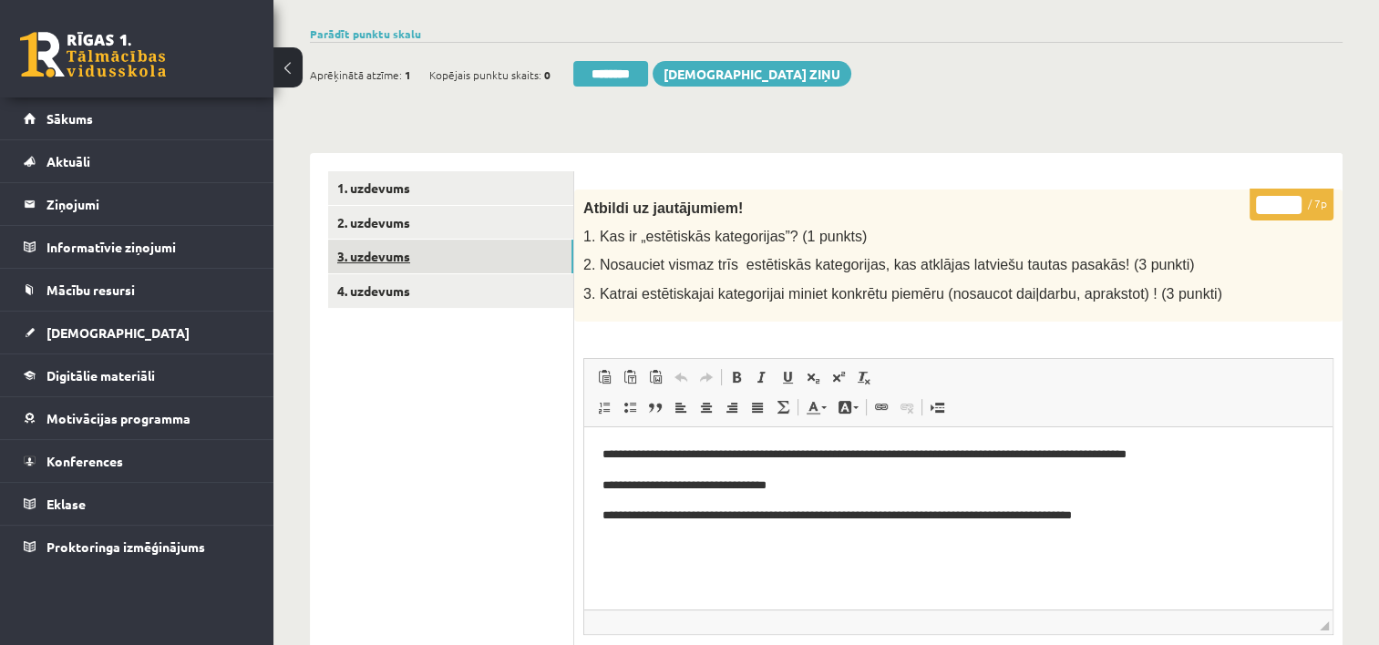
click at [405, 255] on link "3. uzdevums" at bounding box center [450, 257] width 245 height 34
